Goal: Information Seeking & Learning: Find contact information

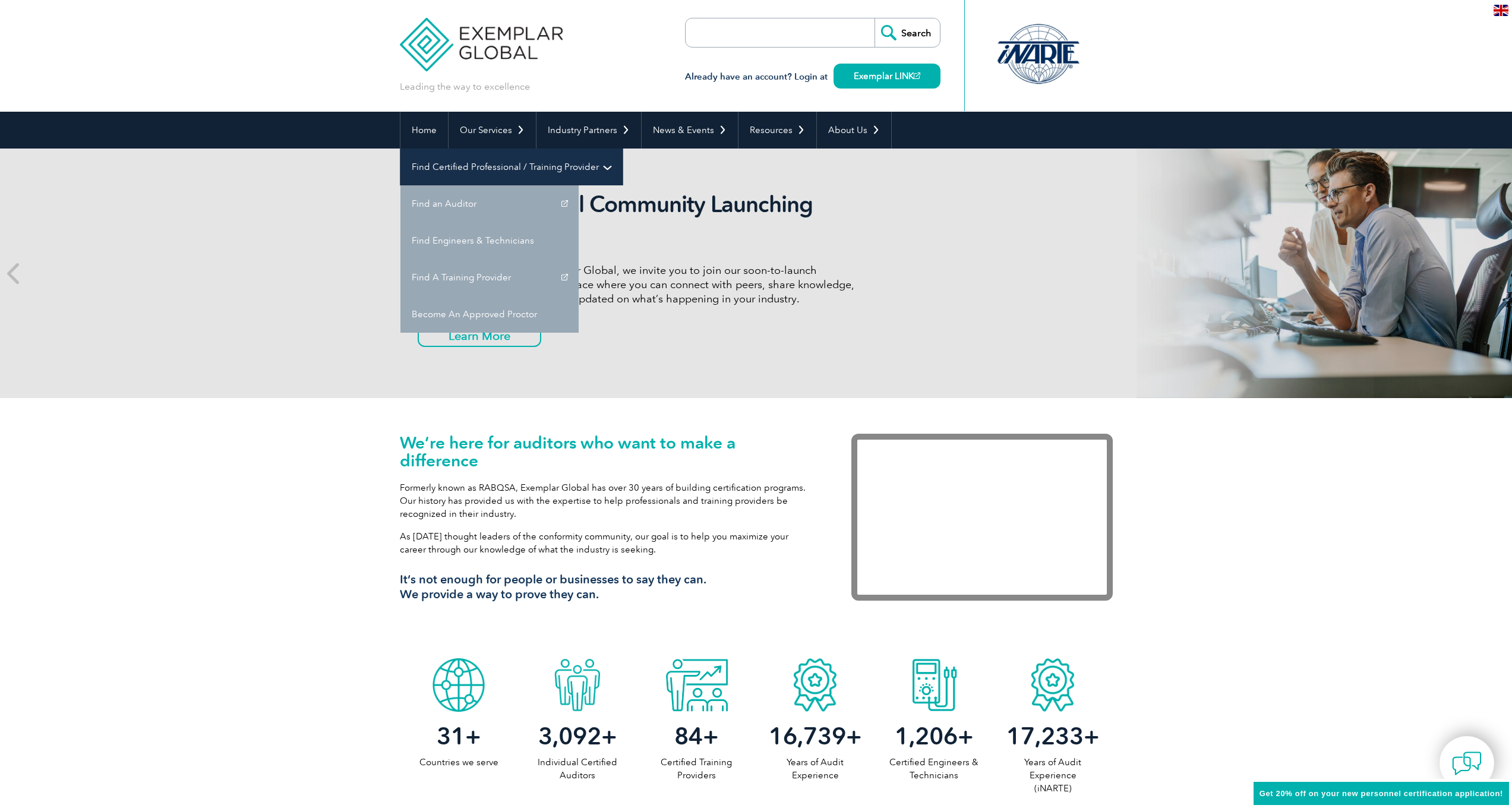
click at [623, 148] on link "Find Certified Professional / Training Provider" at bounding box center [511, 167] width 222 height 37
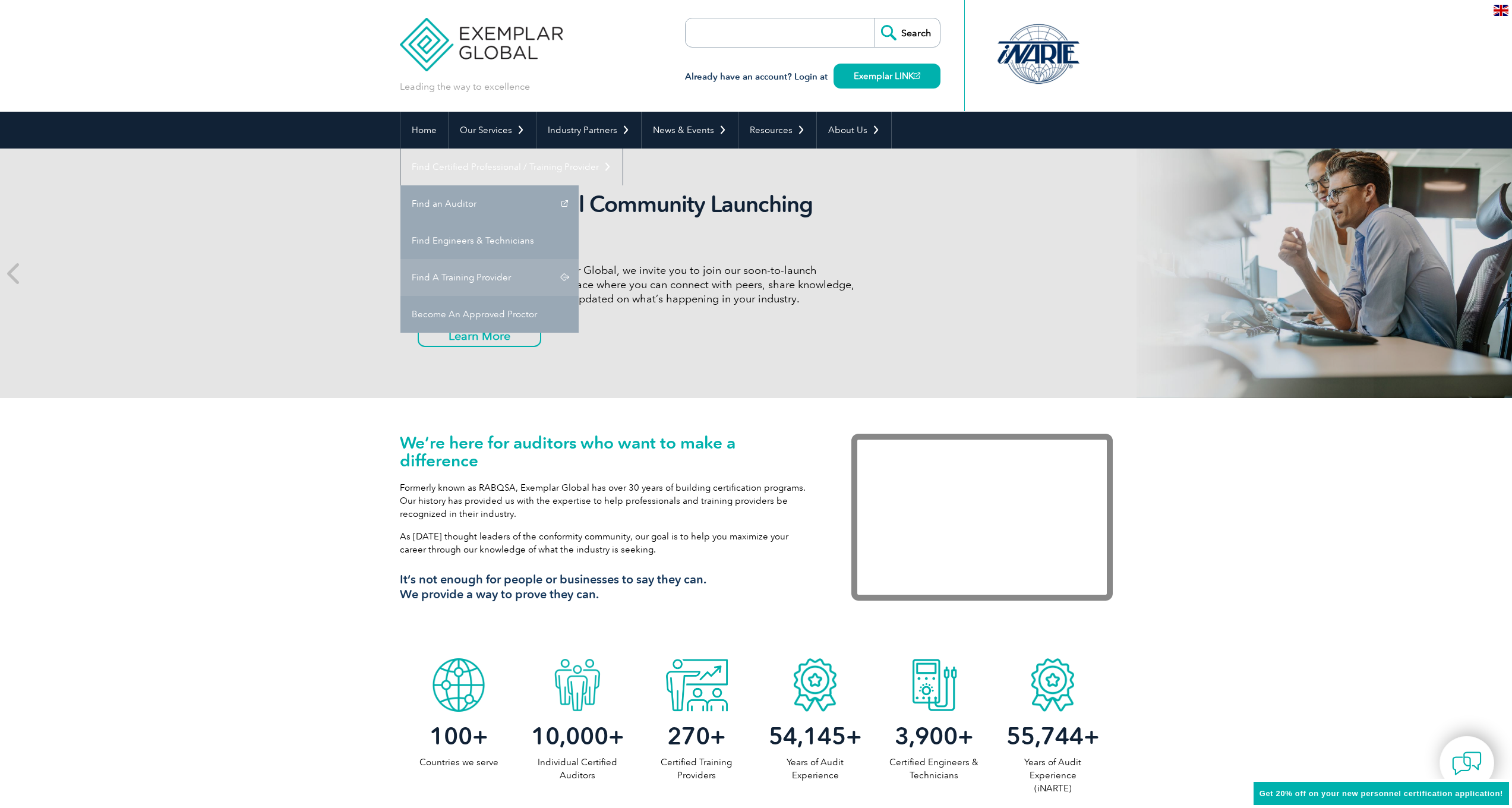
click at [578, 259] on link "Find A Training Provider" at bounding box center [489, 277] width 178 height 37
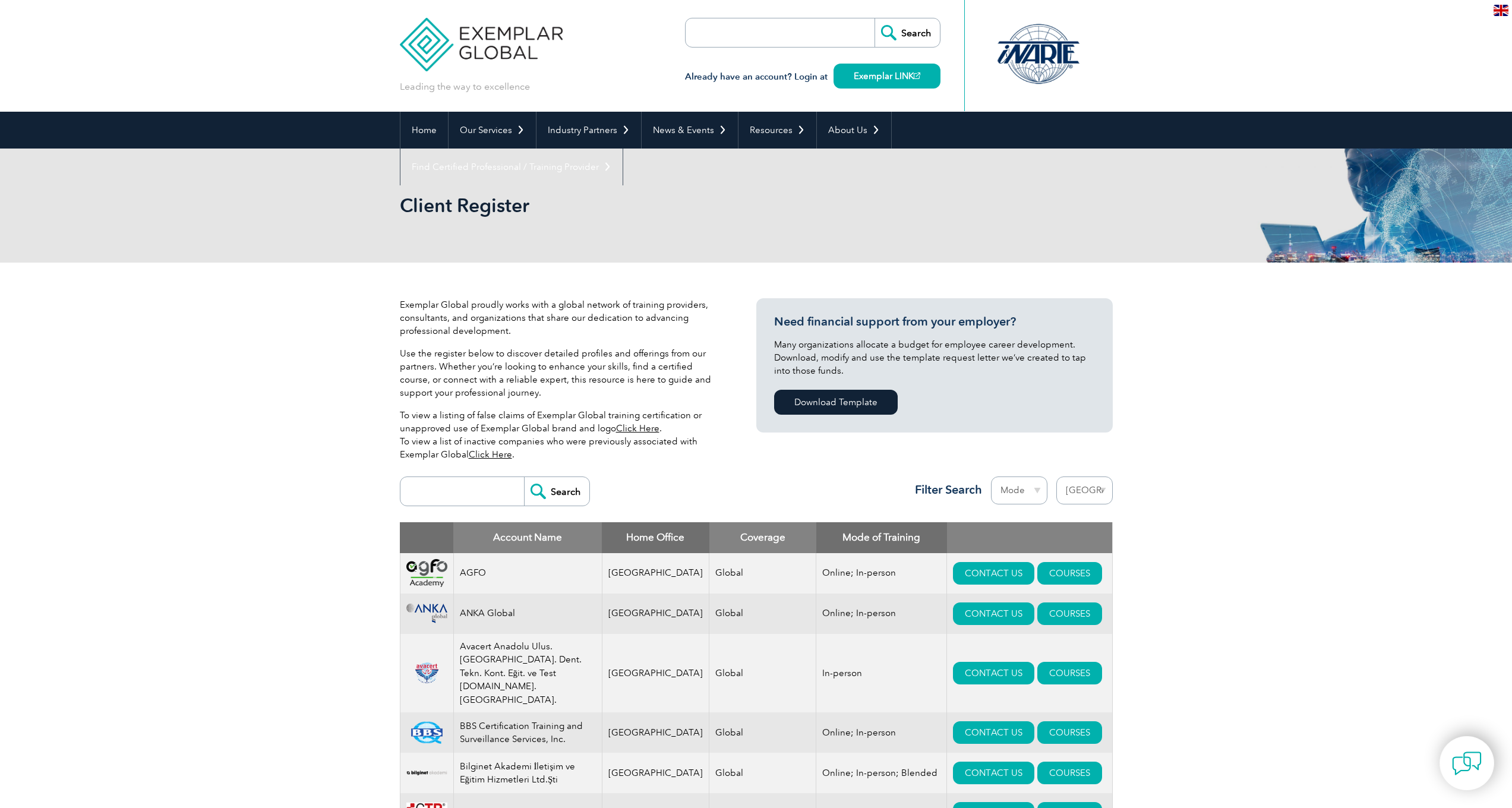
select select "[GEOGRAPHIC_DATA]"
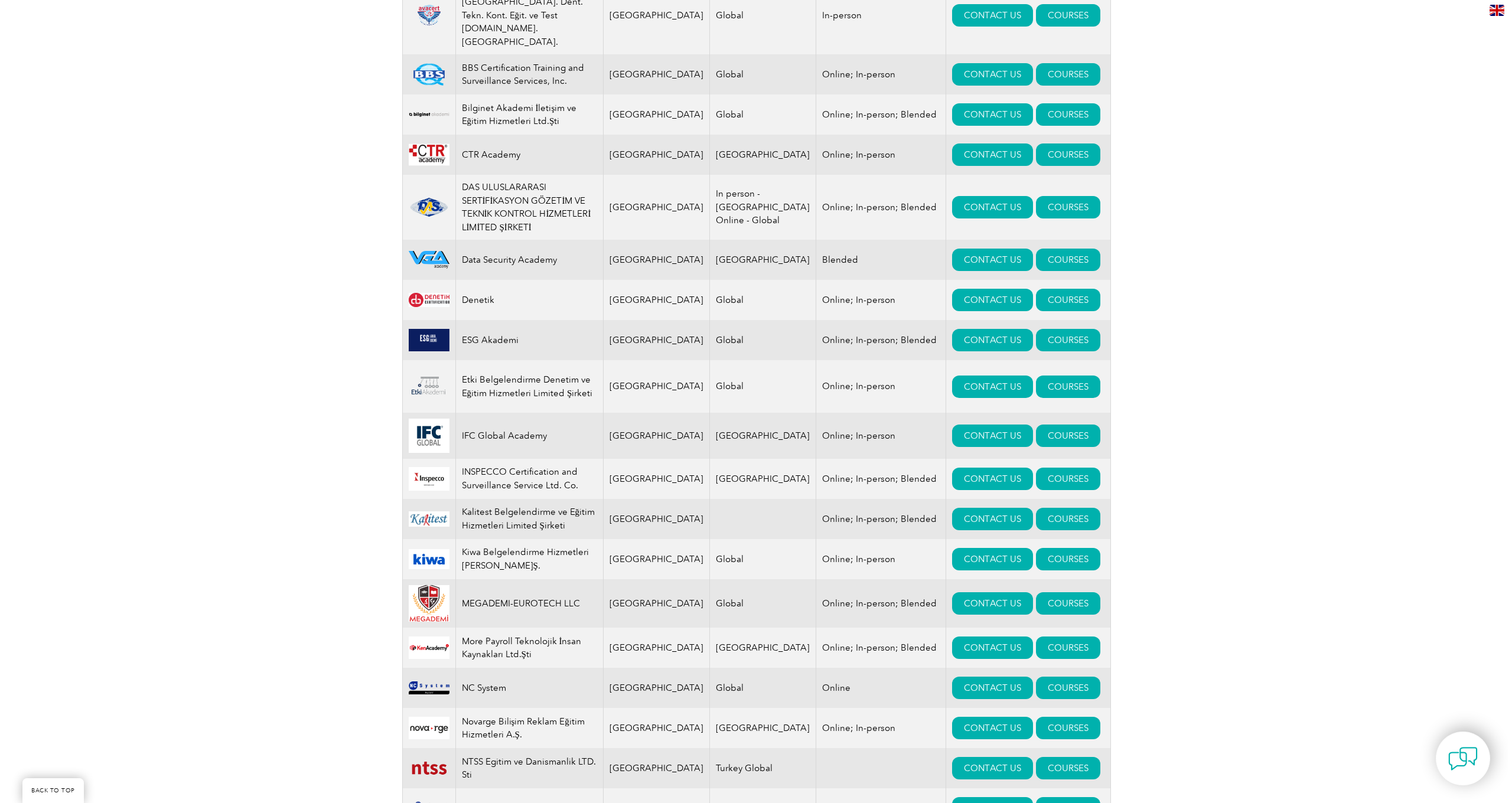
scroll to position [666, 0]
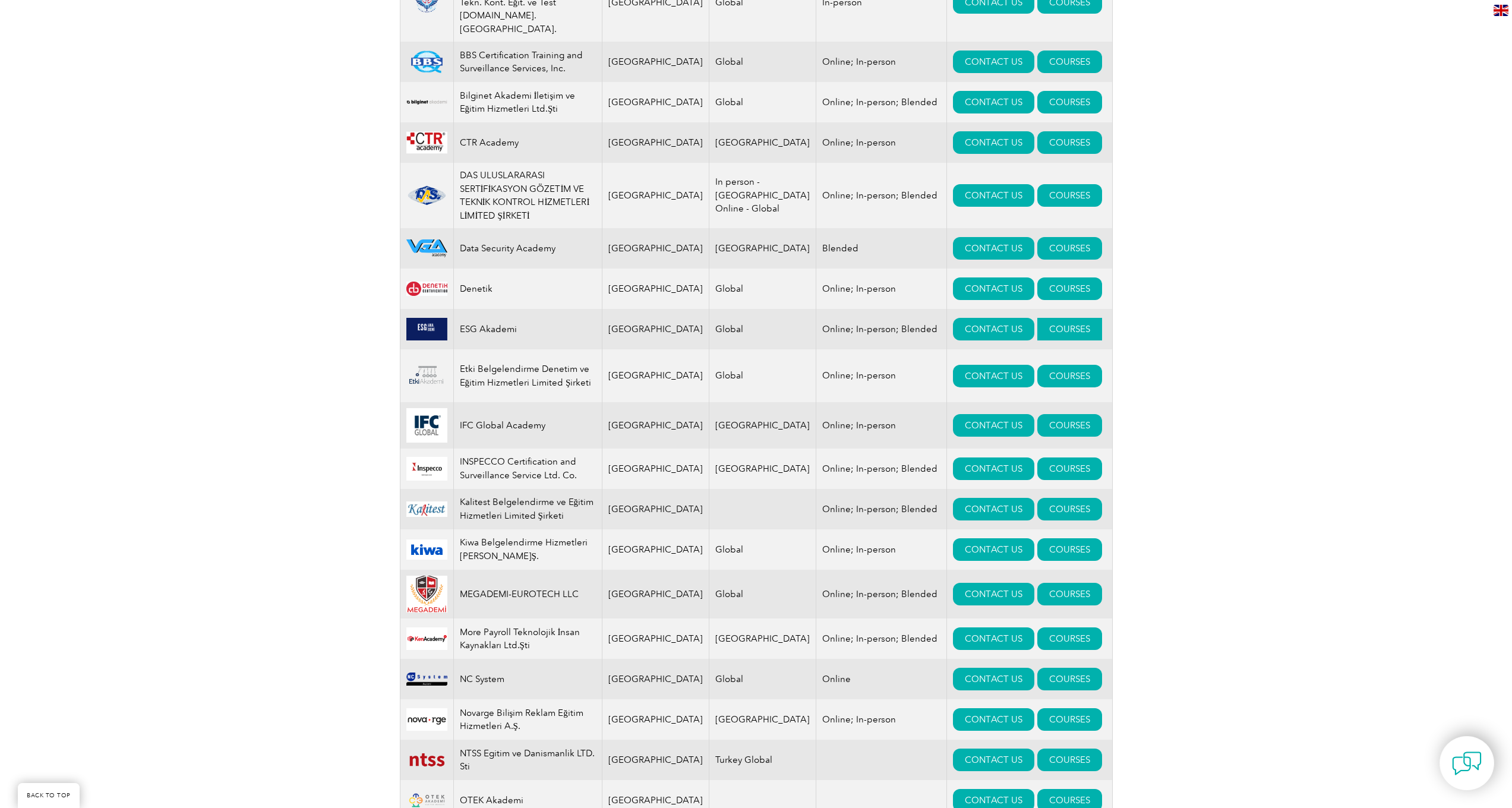
click at [1044, 318] on link "COURSES" at bounding box center [1070, 329] width 65 height 23
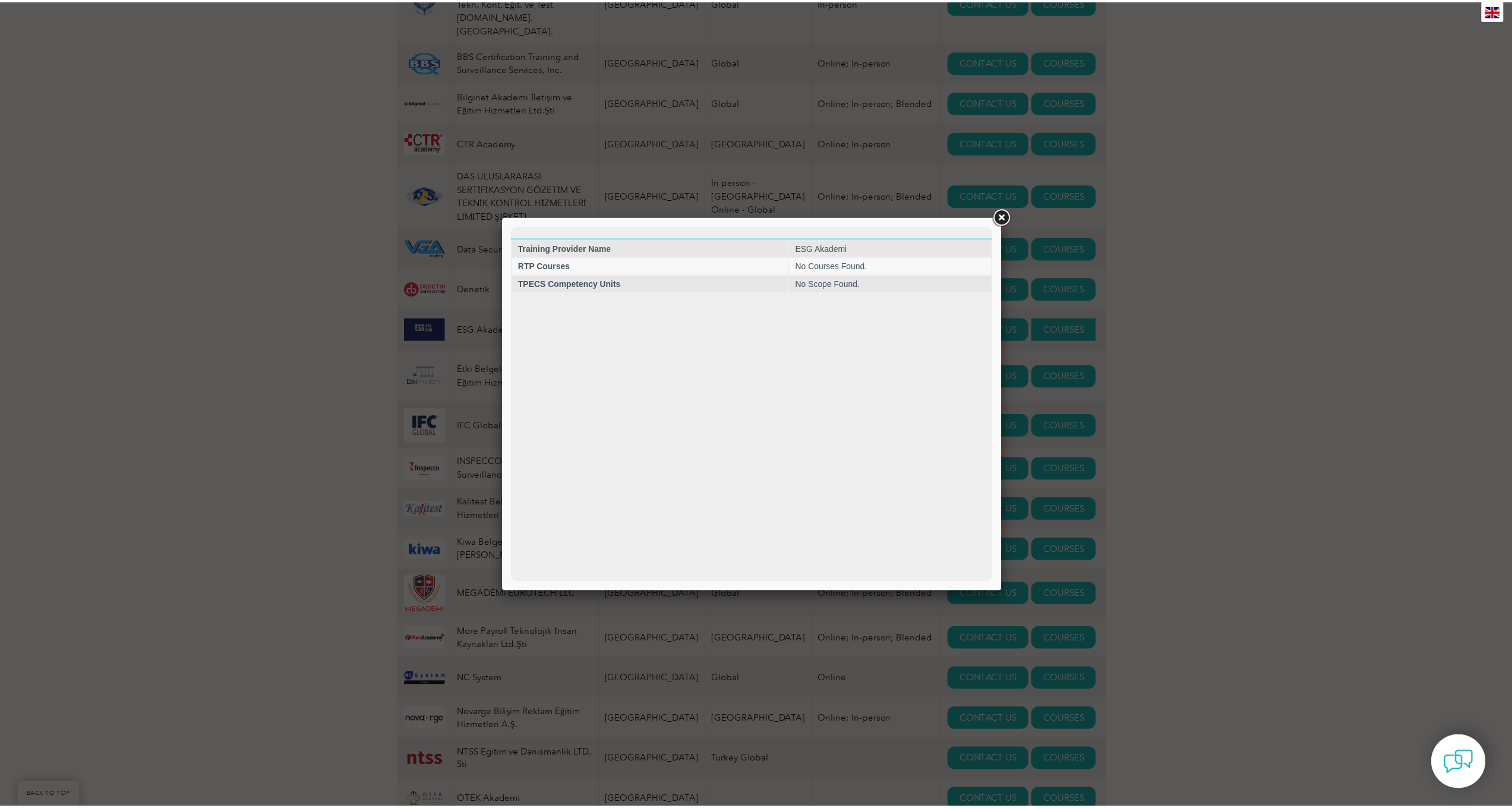
scroll to position [0, 0]
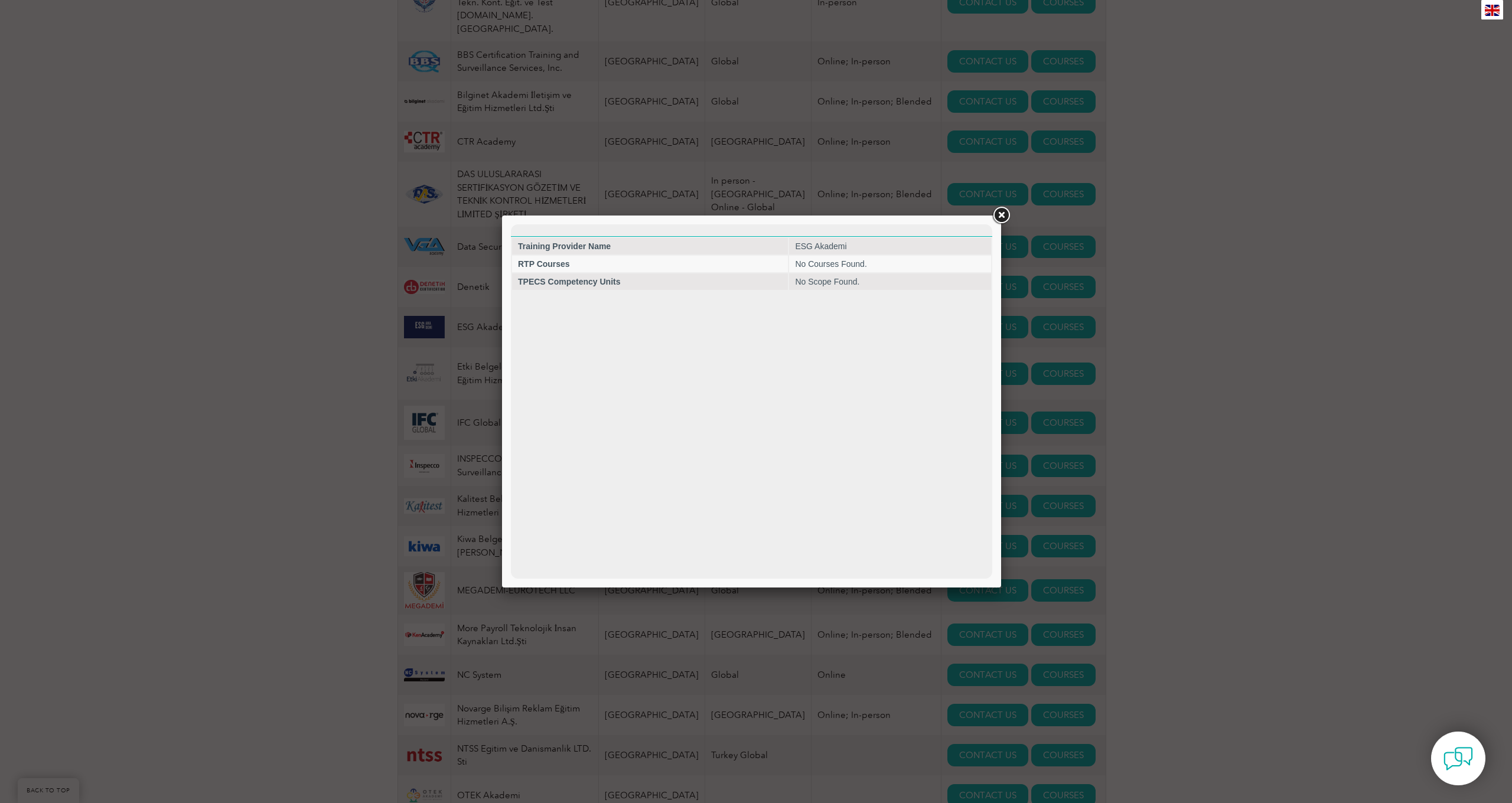
click at [999, 218] on link at bounding box center [1001, 215] width 21 height 21
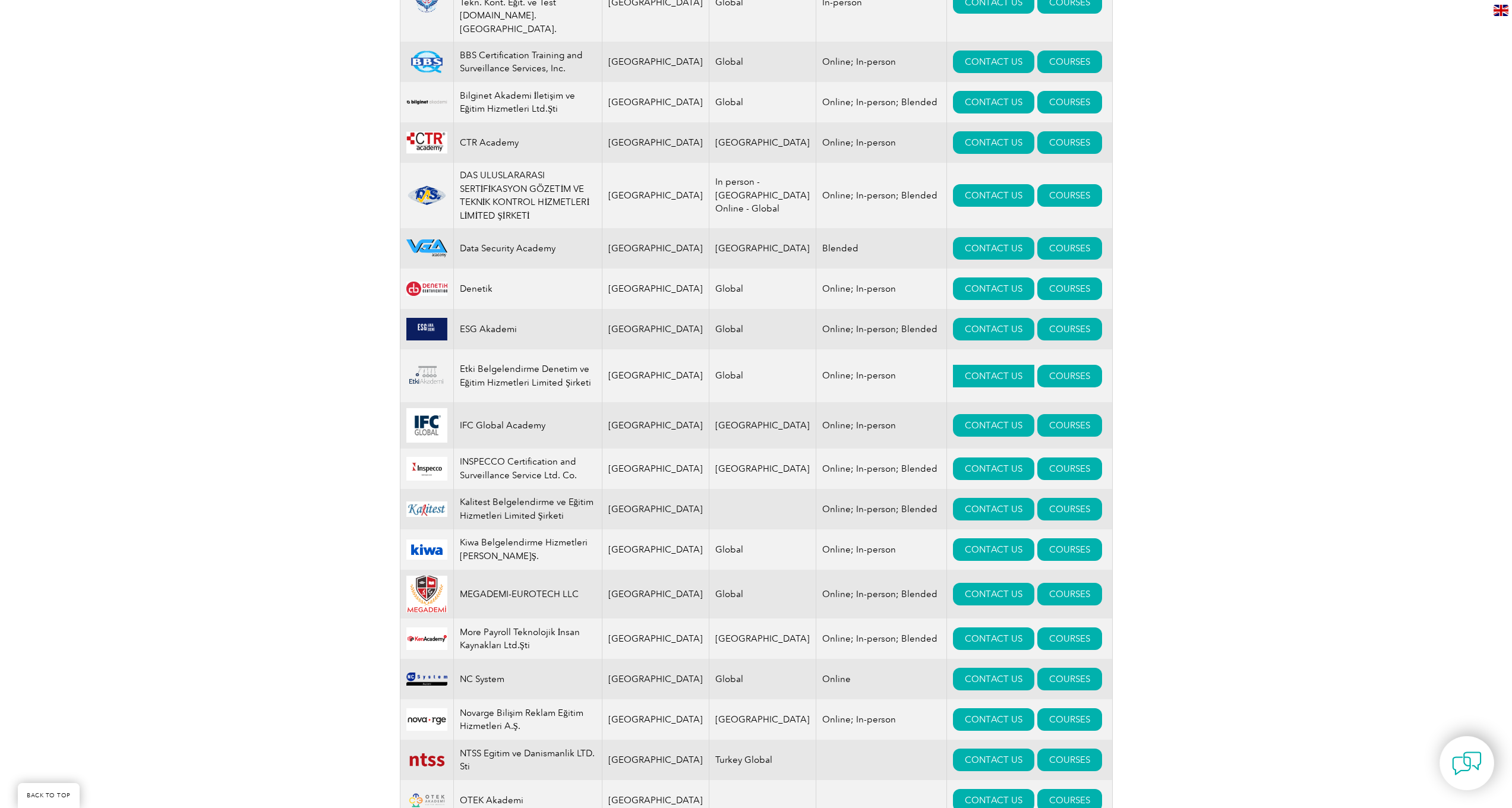
click at [959, 365] on link "CONTACT US" at bounding box center [994, 376] width 82 height 23
click at [970, 318] on link "CONTACT US" at bounding box center [994, 329] width 82 height 23
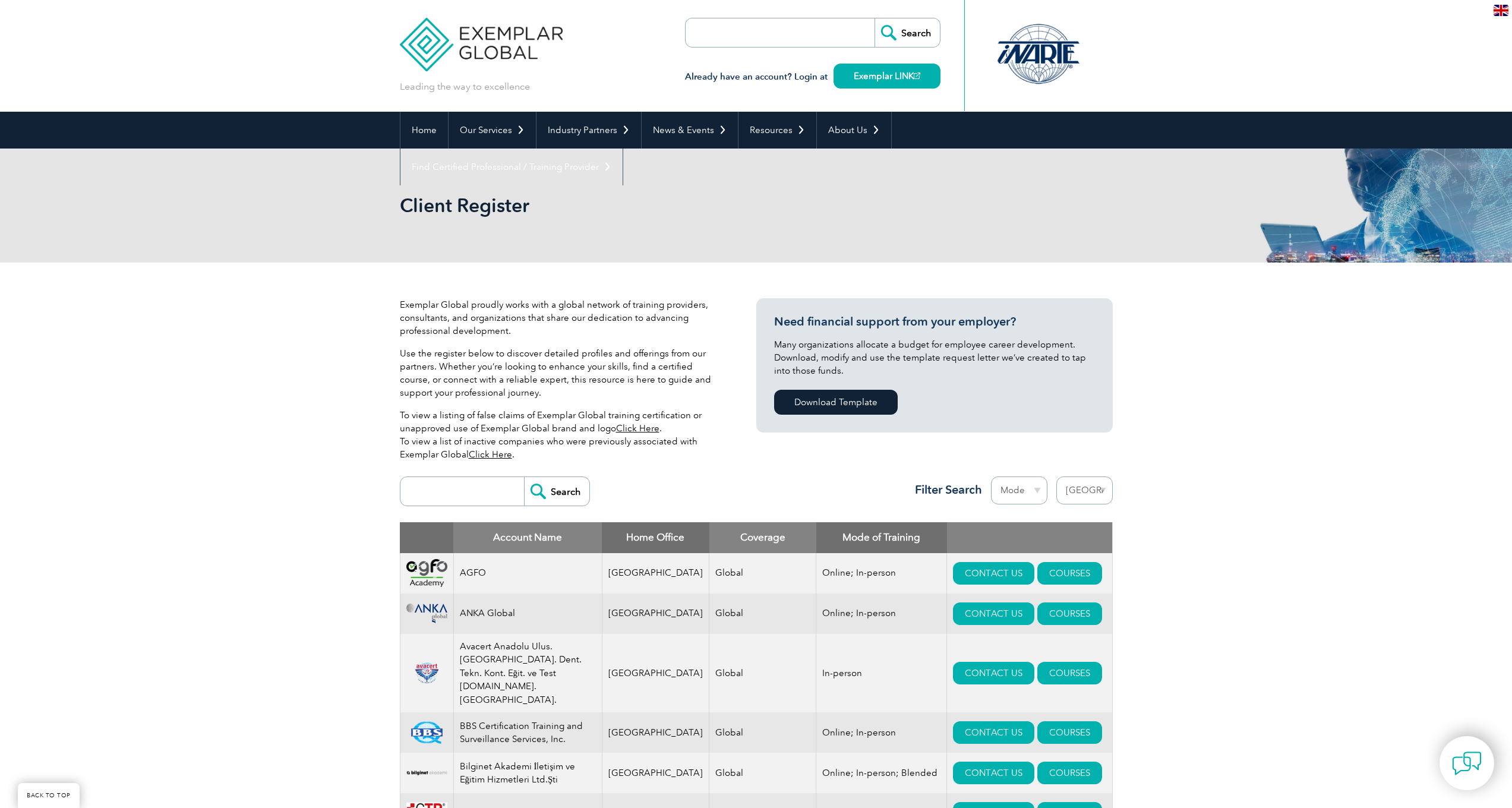
select select "[GEOGRAPHIC_DATA]"
